Goal: Information Seeking & Learning: Learn about a topic

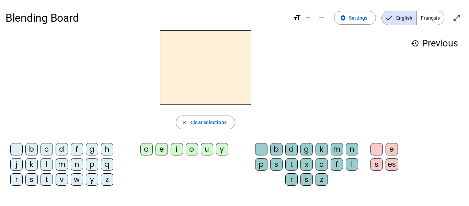
click at [426, 19] on span "Français" at bounding box center [430, 18] width 27 height 14
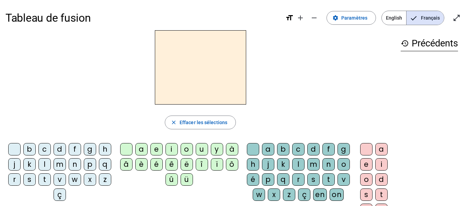
click at [36, 181] on div "s" at bounding box center [29, 179] width 12 height 12
click at [144, 151] on div "a" at bounding box center [141, 149] width 12 height 12
click at [303, 151] on div "c" at bounding box center [298, 149] width 12 height 12
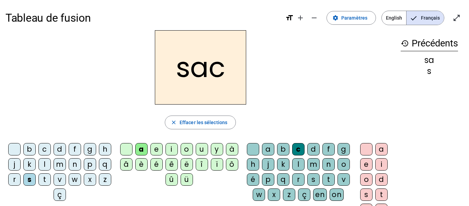
click at [51, 167] on div "l" at bounding box center [44, 164] width 12 height 12
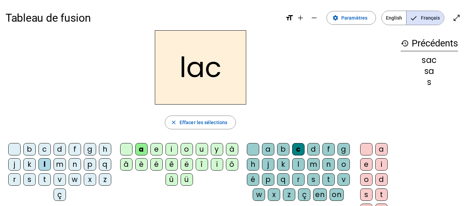
click at [36, 148] on div "b" at bounding box center [29, 149] width 12 height 12
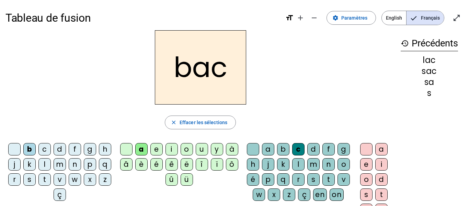
click at [202, 150] on div "u" at bounding box center [202, 149] width 12 height 12
click at [305, 164] on div "l" at bounding box center [298, 164] width 12 height 12
